Goal: Information Seeking & Learning: Learn about a topic

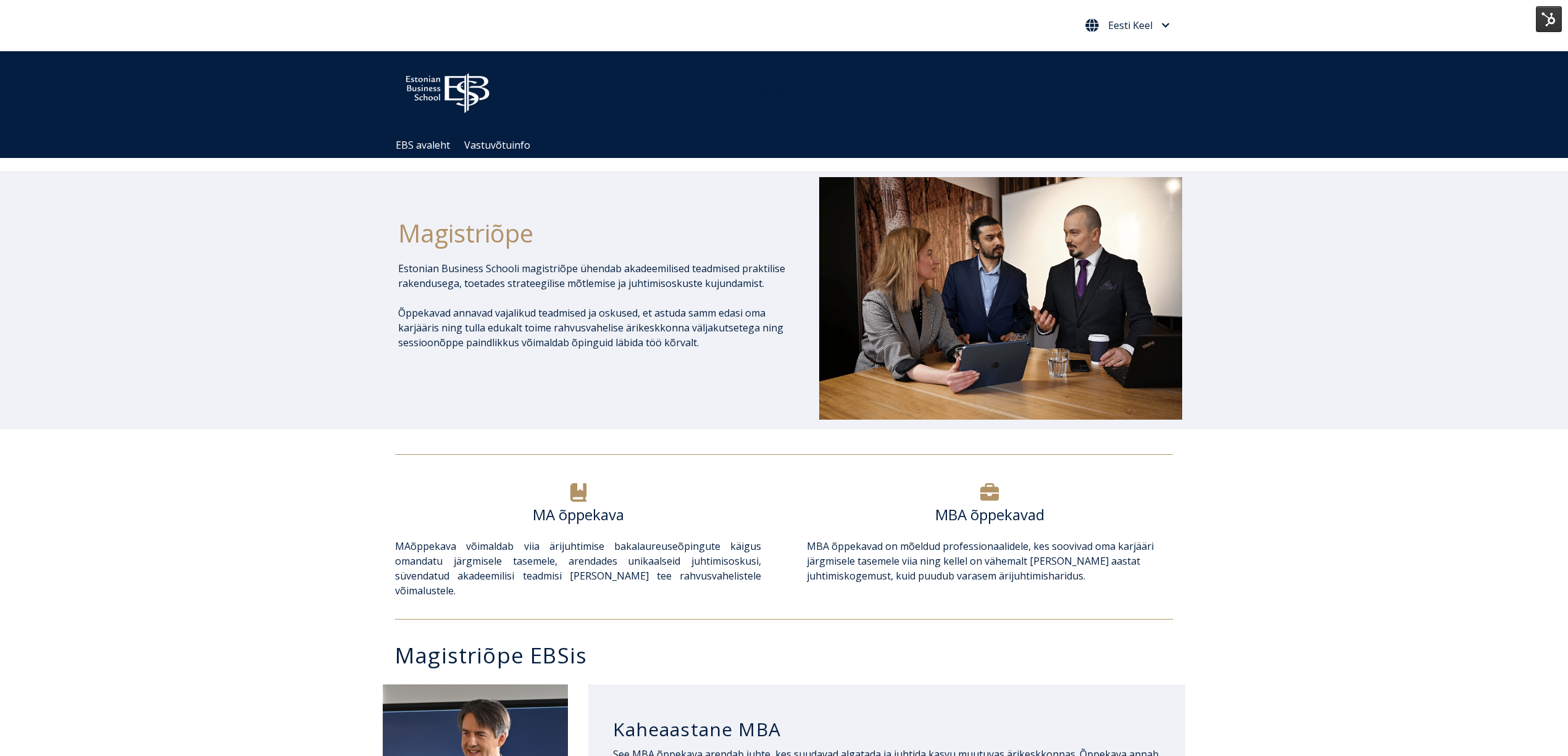
click at [1156, 26] on span "Eesti Keel" at bounding box center [1128, 25] width 85 height 13
click at [1139, 49] on link "English" at bounding box center [1126, 52] width 69 height 20
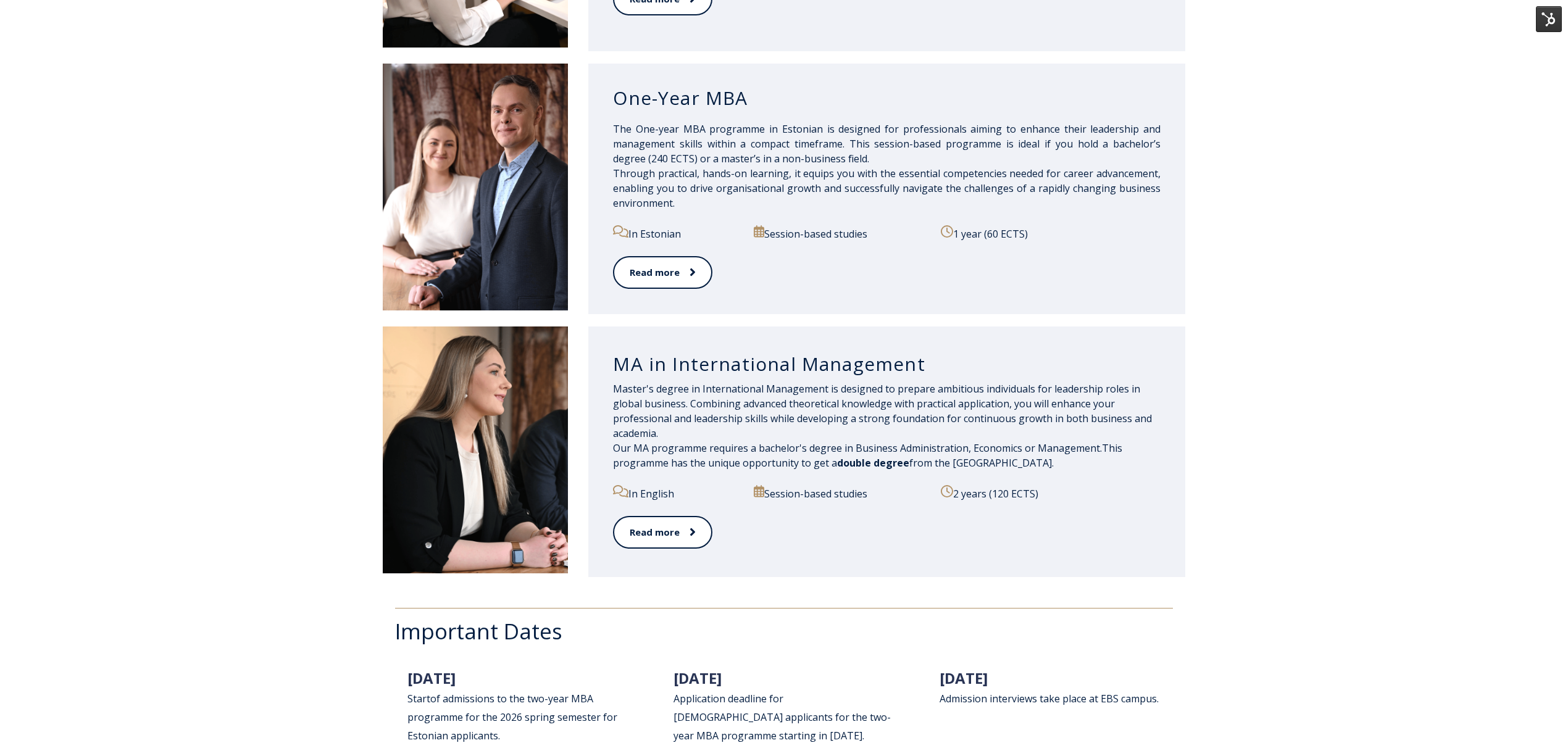
scroll to position [1235, 0]
